Goal: Find specific page/section: Find specific page/section

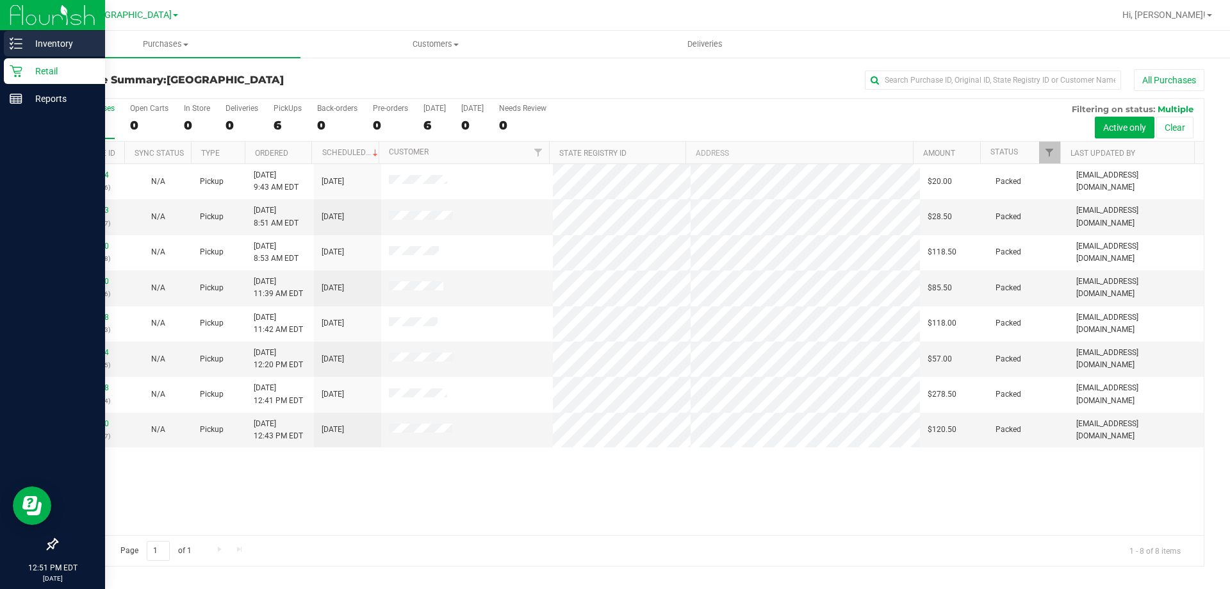
click at [14, 35] on div "Inventory" at bounding box center [54, 44] width 101 height 26
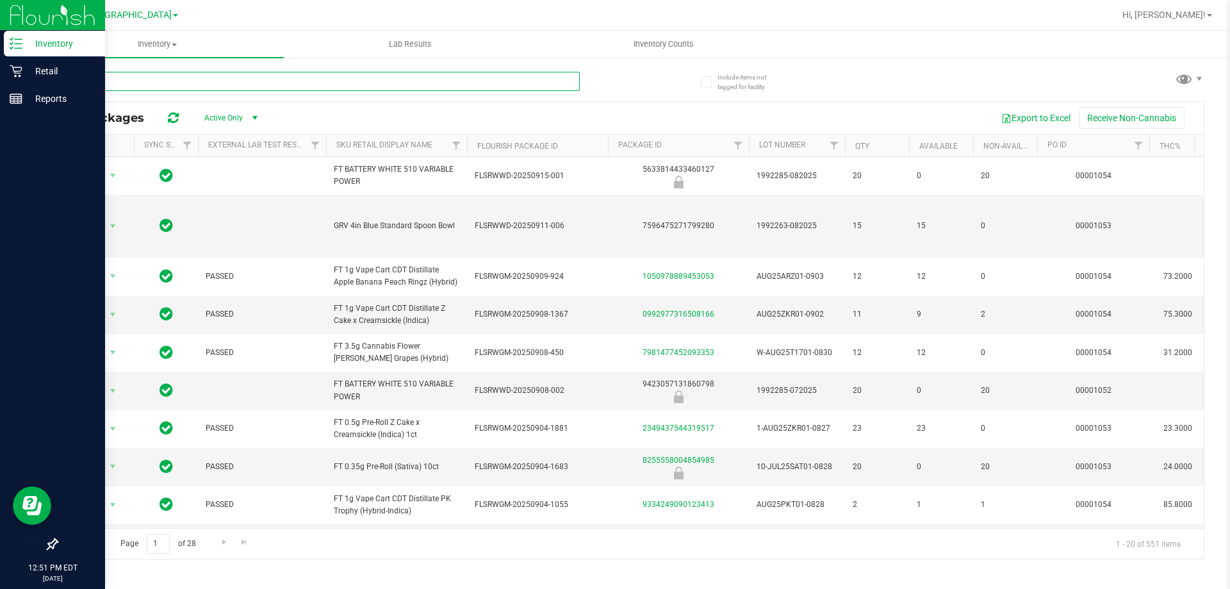
click at [170, 81] on input "text" at bounding box center [317, 81] width 523 height 19
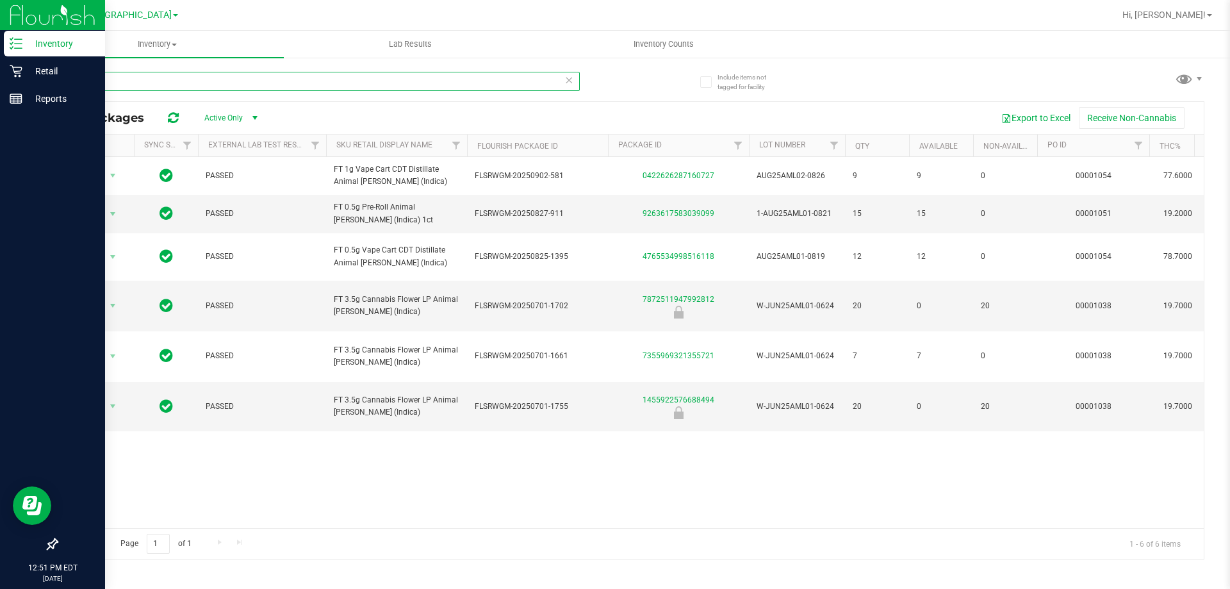
type input "aml"
click at [566, 80] on icon at bounding box center [568, 79] width 9 height 15
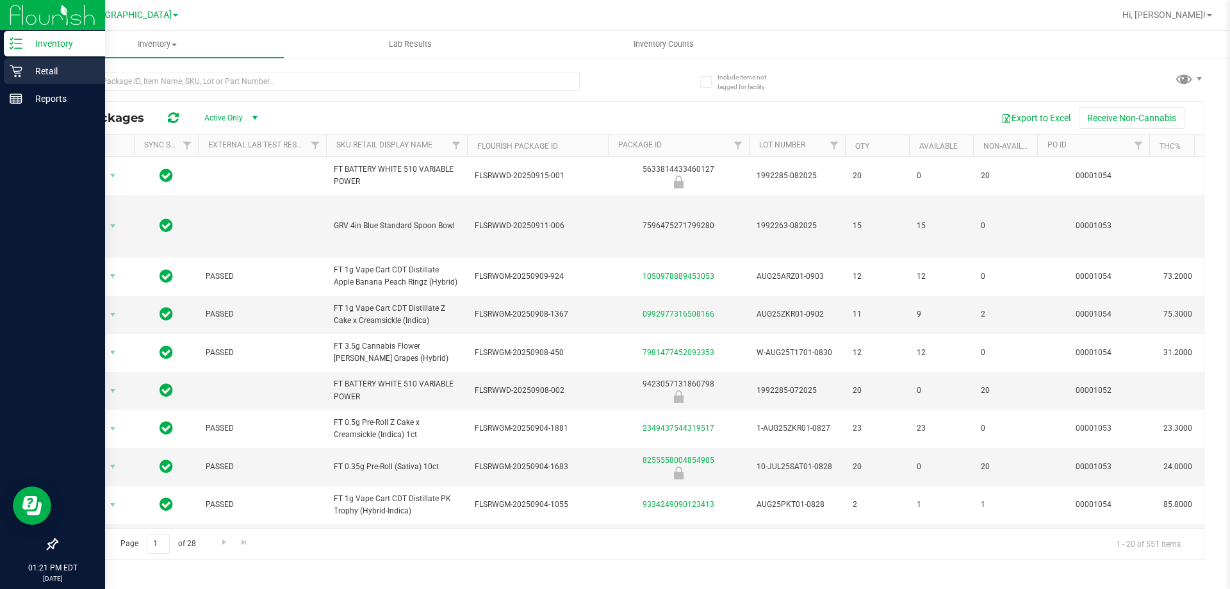
click at [24, 68] on p "Retail" at bounding box center [60, 70] width 77 height 15
